Goal: Task Accomplishment & Management: Complete application form

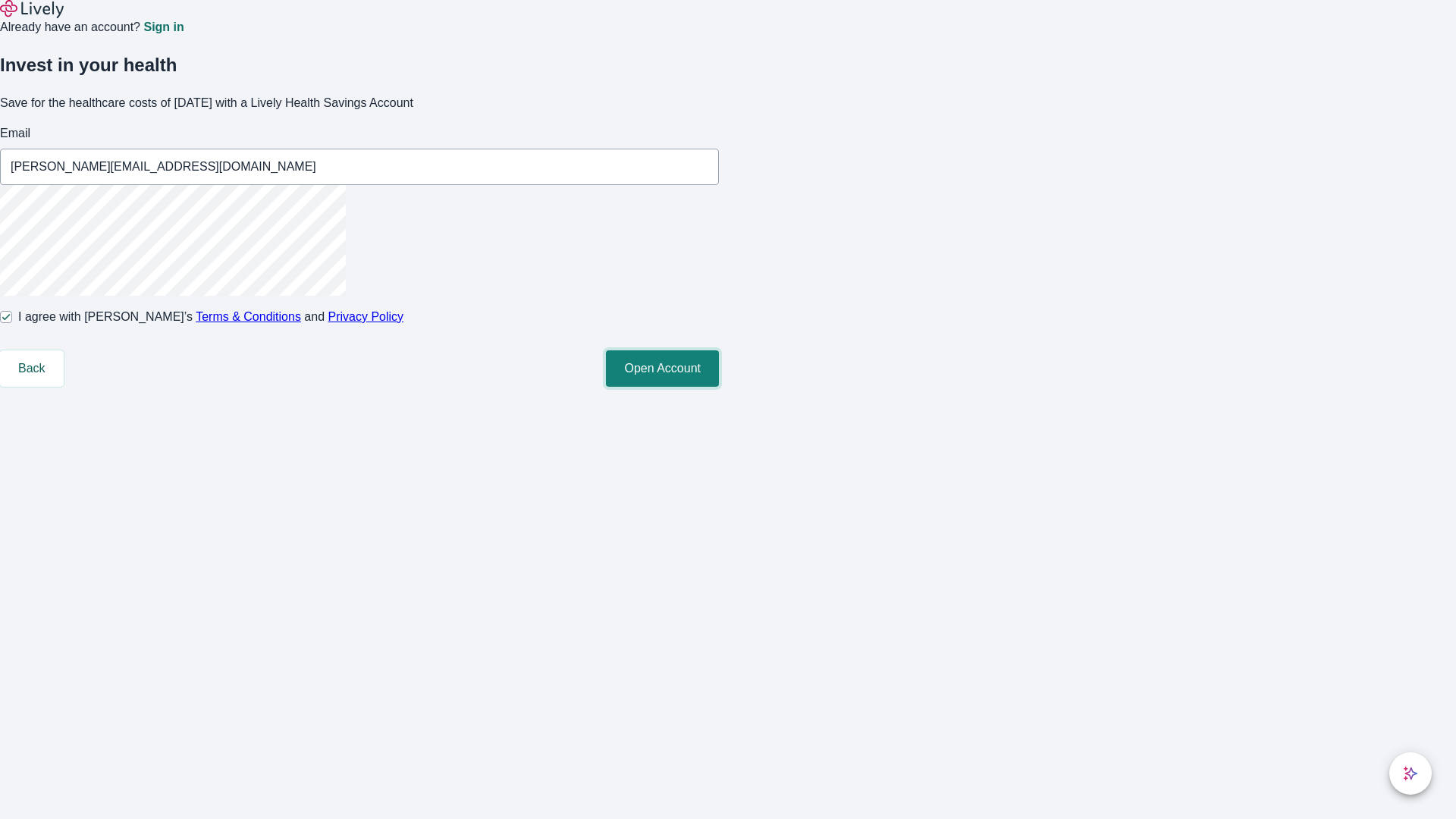
click at [719, 387] on button "Open Account" at bounding box center [662, 369] width 113 height 36
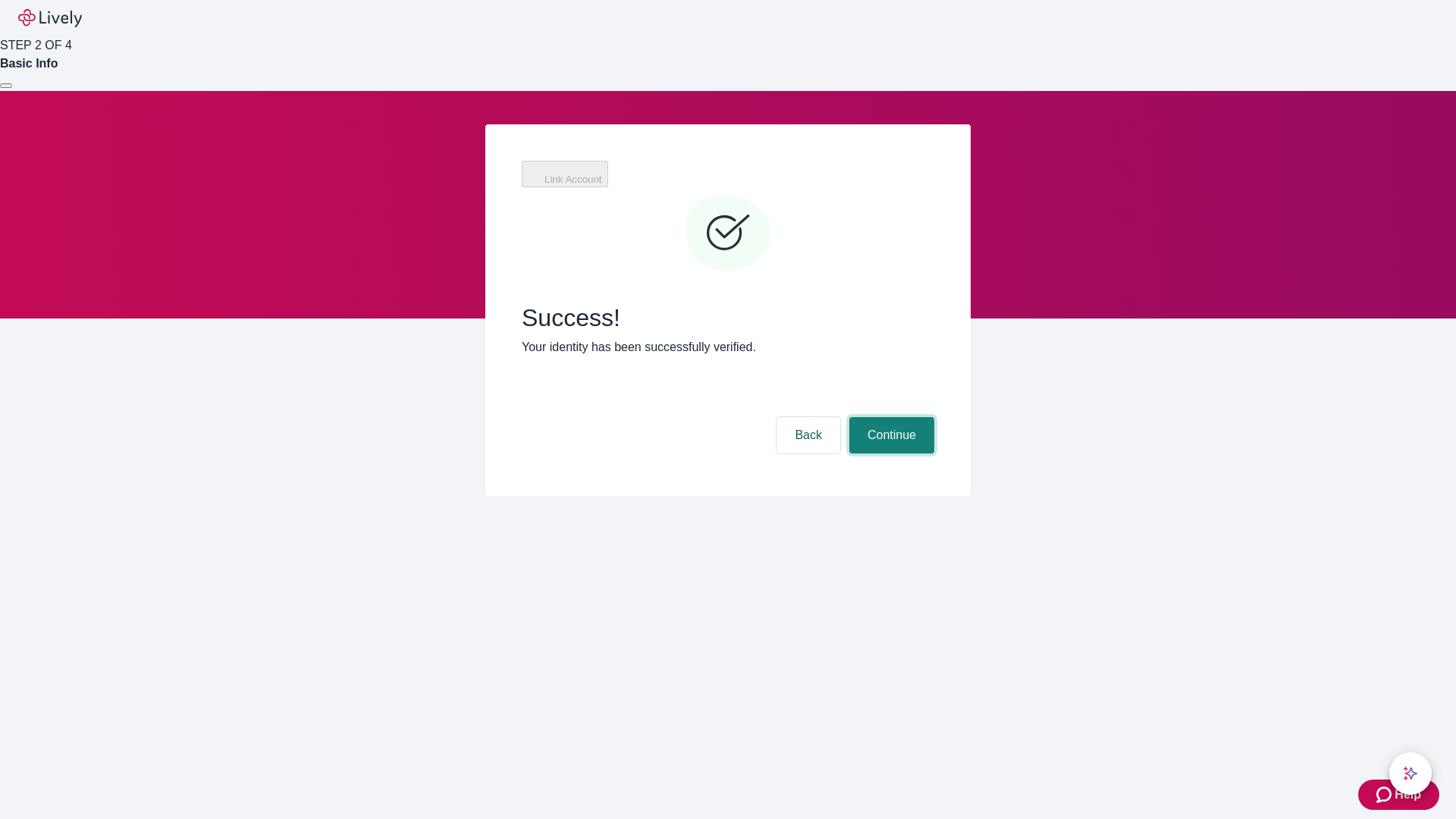
click at [890, 417] on button "Continue" at bounding box center [891, 435] width 85 height 36
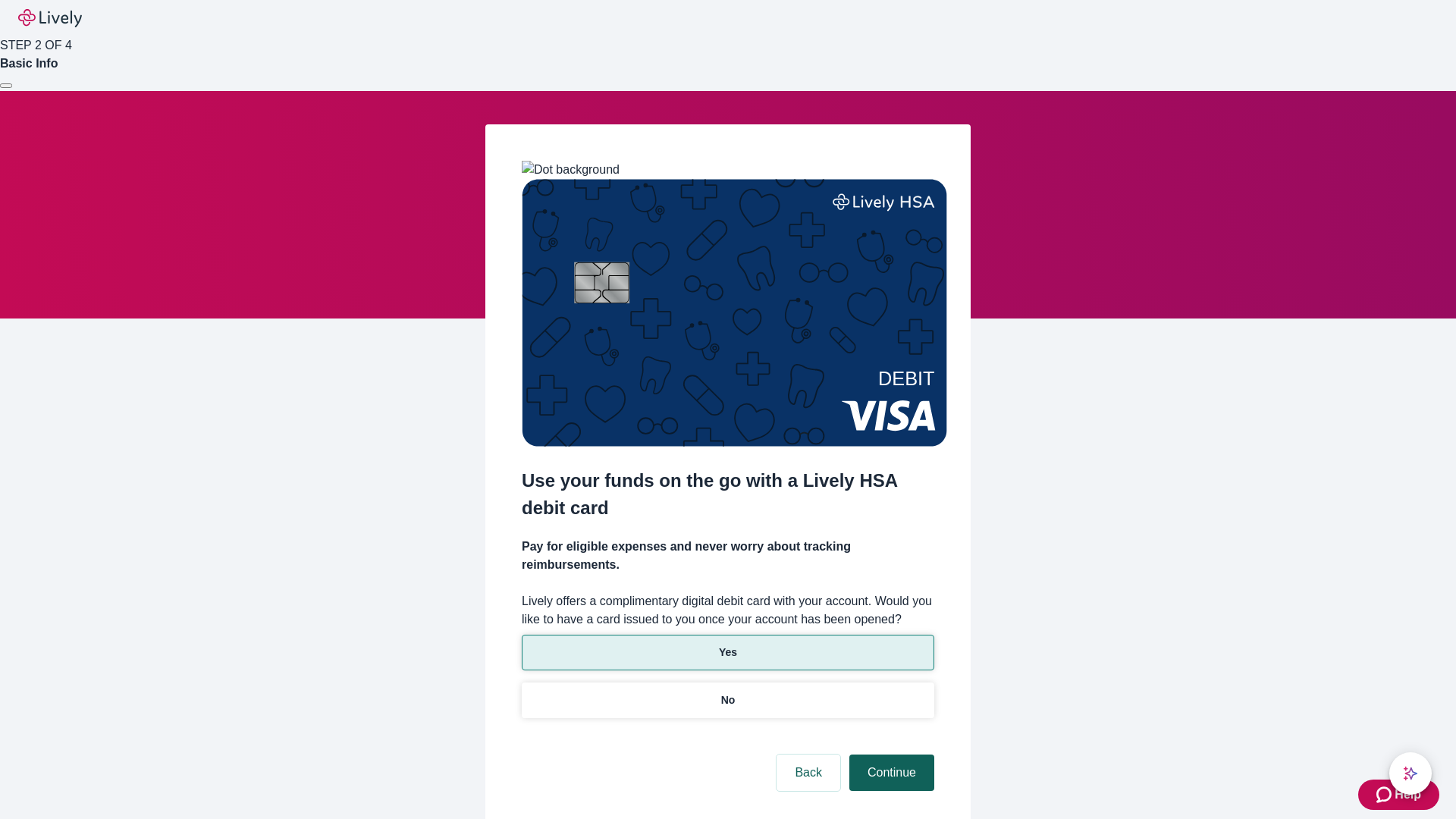
click at [727, 692] on p "No" at bounding box center [728, 700] width 14 height 16
click at [890, 755] on button "Continue" at bounding box center [891, 773] width 85 height 36
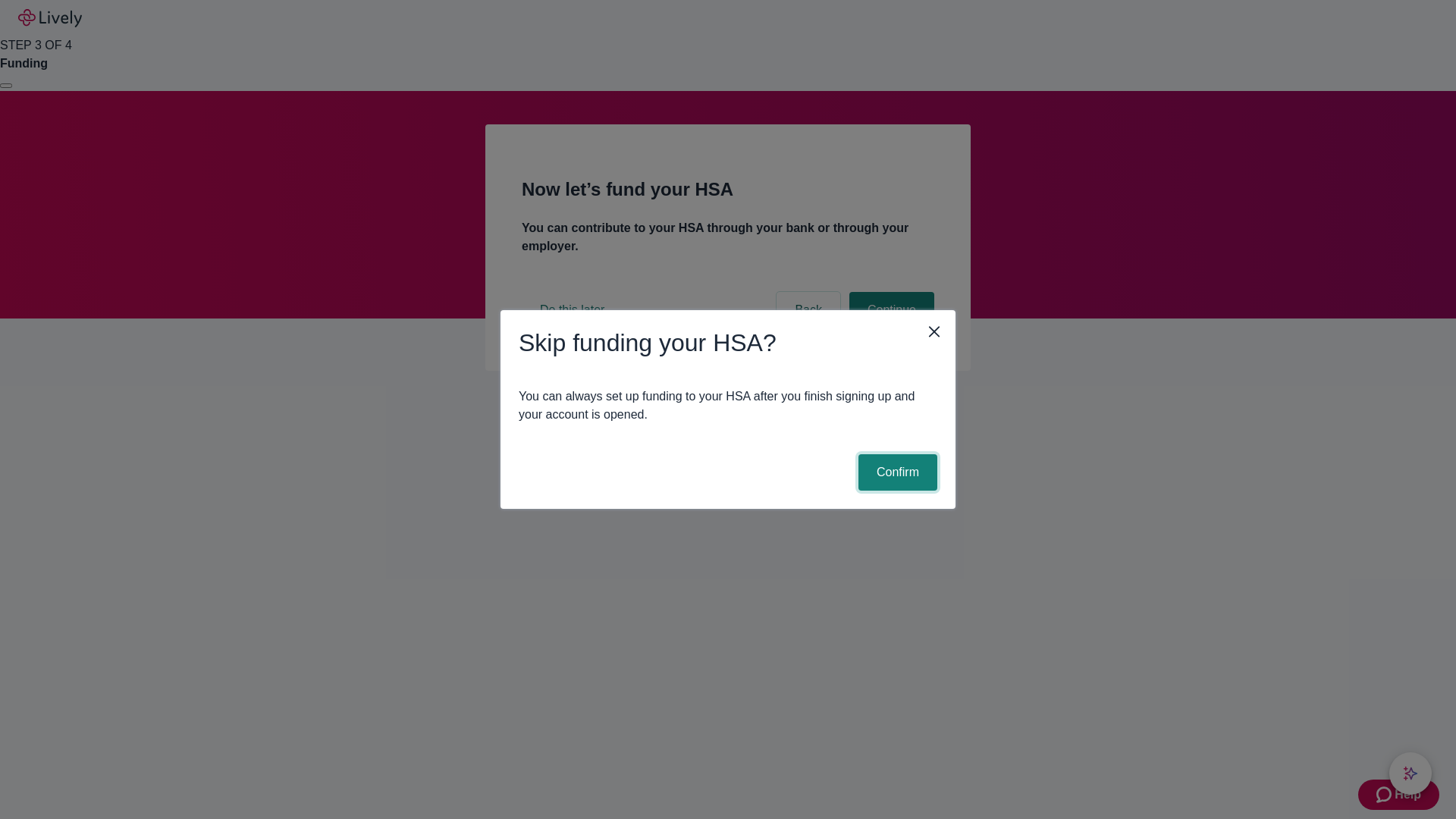
click at [896, 472] on button "Confirm" at bounding box center [898, 472] width 79 height 36
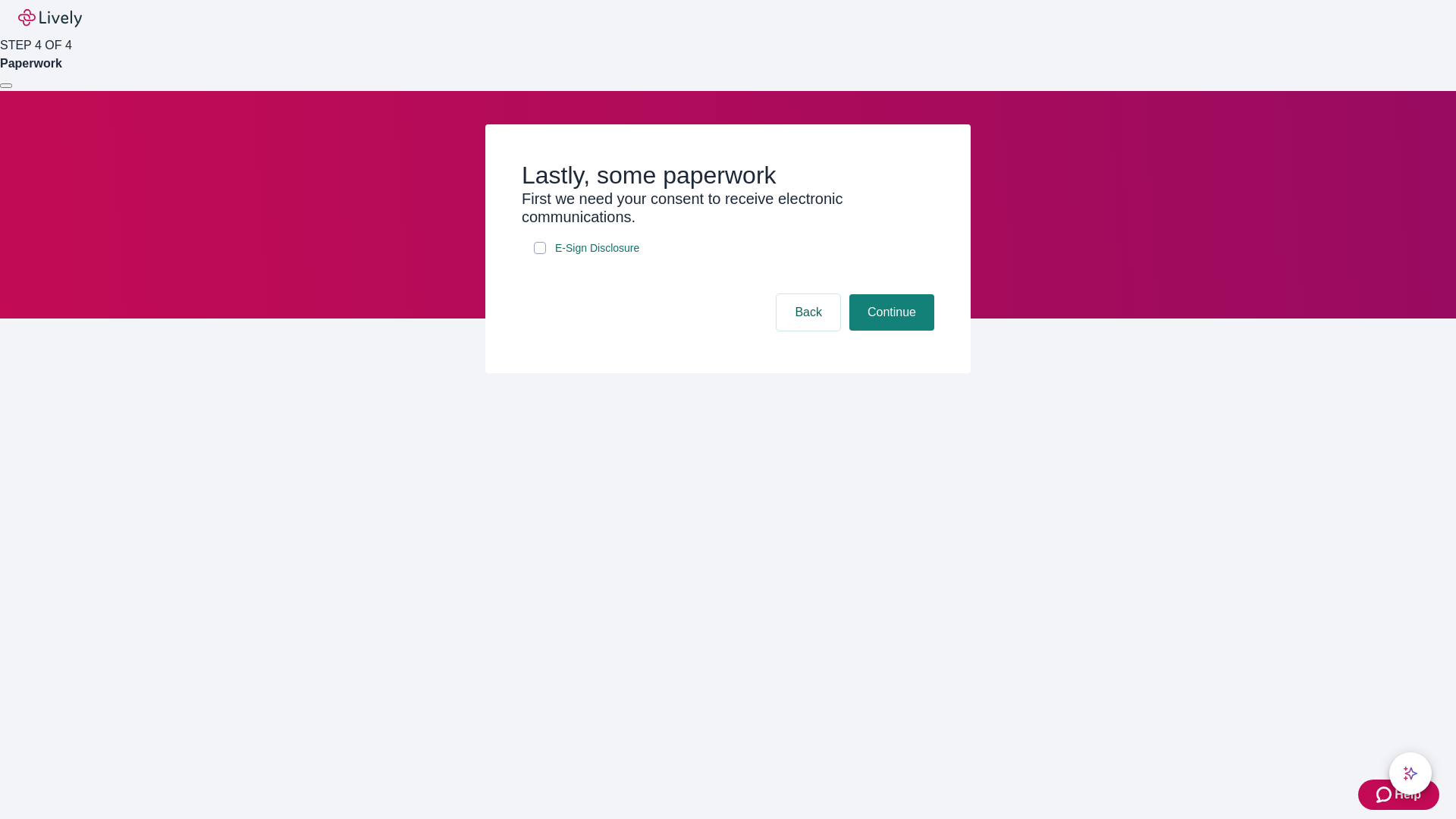
click at [540, 254] on input "E-Sign Disclosure" at bounding box center [540, 248] width 12 height 12
checkbox input "true"
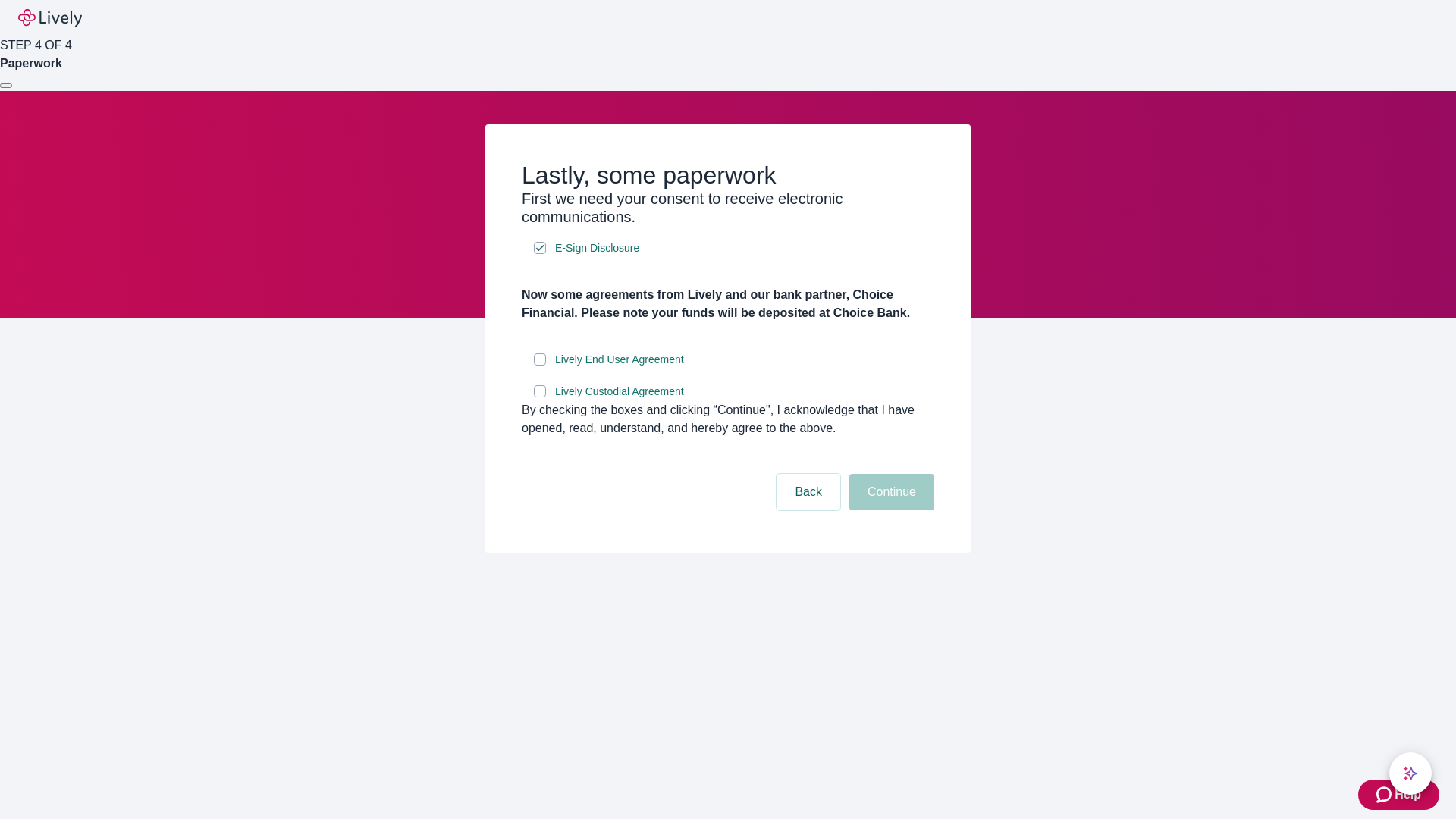
click at [540, 366] on input "Lively End User Agreement" at bounding box center [540, 360] width 12 height 12
checkbox input "true"
click at [540, 398] on input "Lively Custodial Agreement" at bounding box center [540, 392] width 12 height 12
checkbox input "true"
click at [890, 510] on button "Continue" at bounding box center [891, 492] width 85 height 36
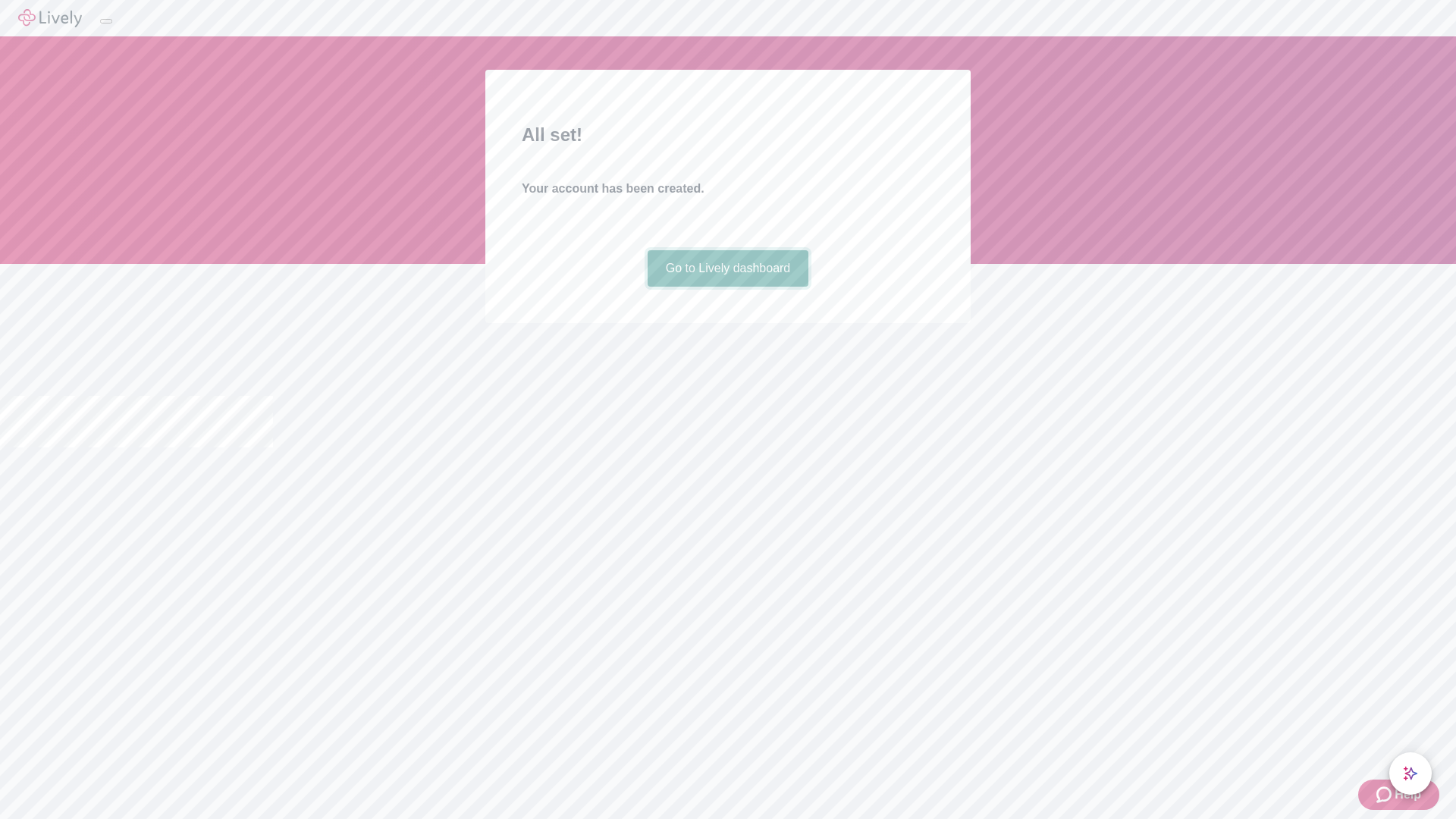
click at [727, 287] on link "Go to Lively dashboard" at bounding box center [728, 269] width 162 height 36
